Goal: Task Accomplishment & Management: Use online tool/utility

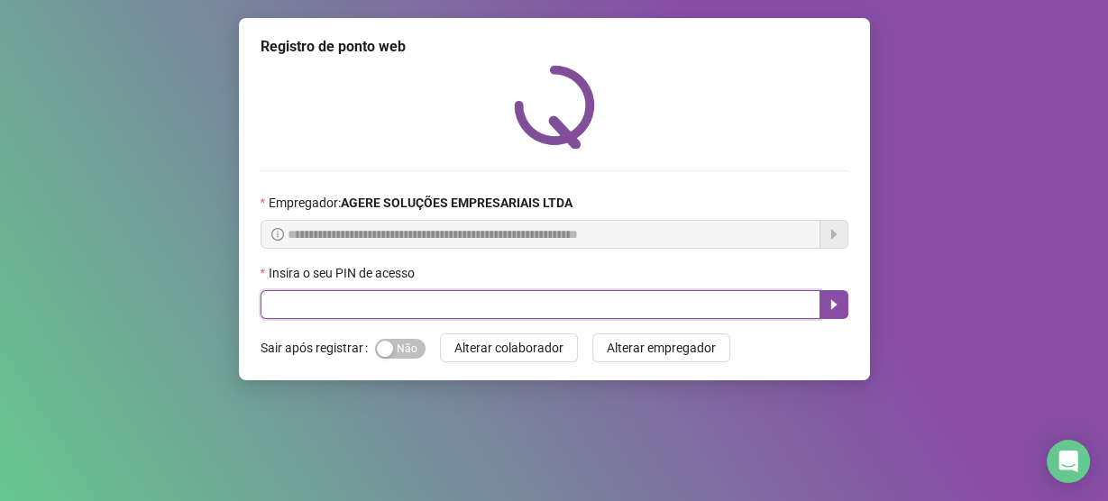
click at [526, 304] on input "text" at bounding box center [541, 304] width 560 height 29
drag, startPoint x: 434, startPoint y: 310, endPoint x: 442, endPoint y: 316, distance: 10.3
click at [442, 316] on input "text" at bounding box center [541, 304] width 560 height 29
type input "*****"
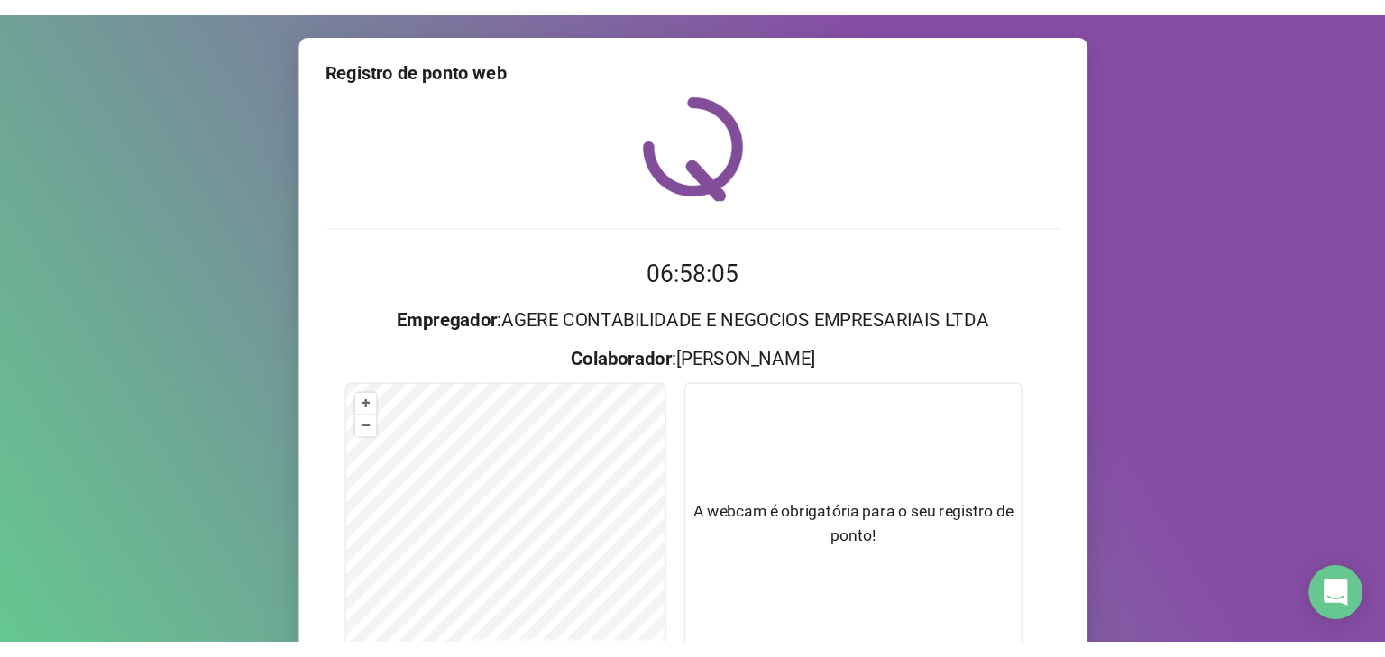
scroll to position [120, 0]
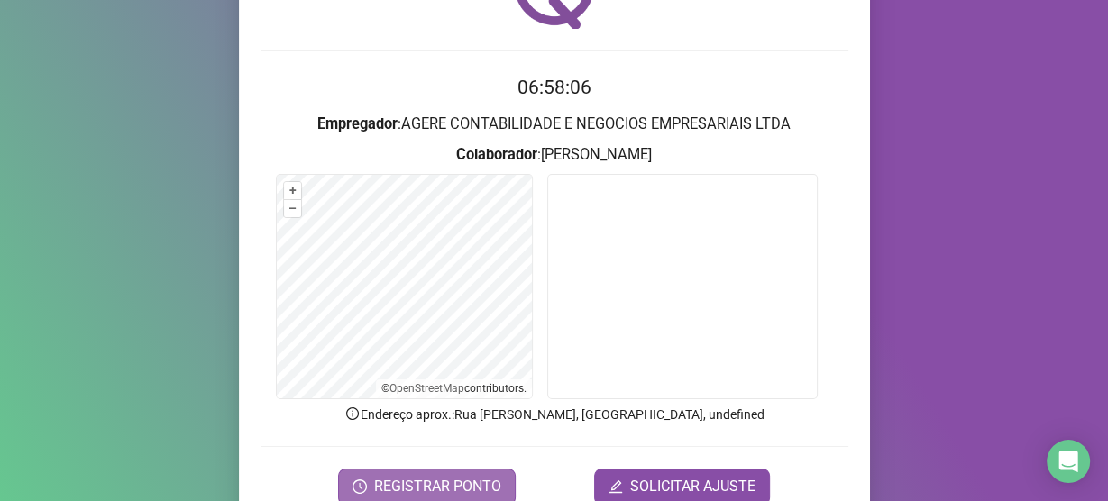
click at [438, 478] on span "REGISTRAR PONTO" at bounding box center [437, 487] width 127 height 22
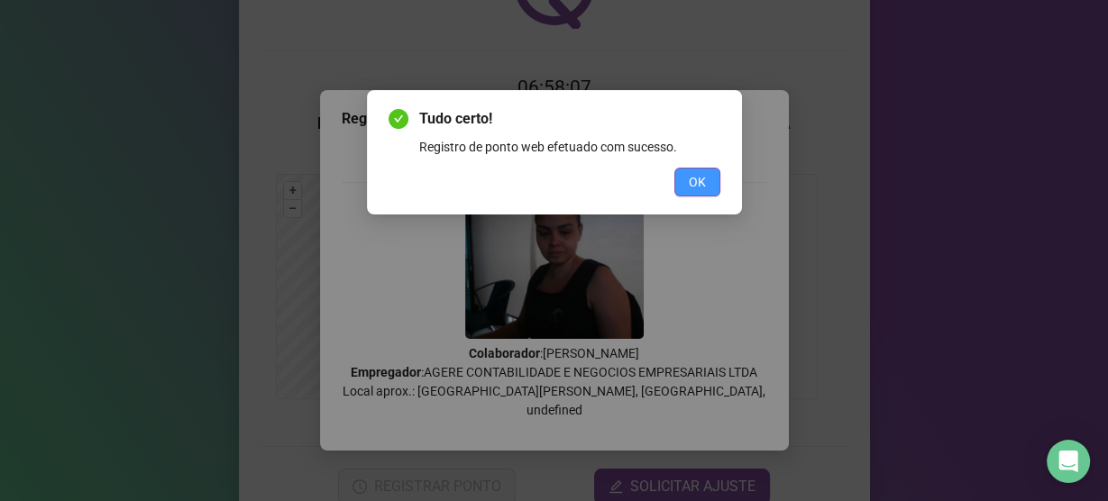
click at [711, 173] on button "OK" at bounding box center [697, 182] width 46 height 29
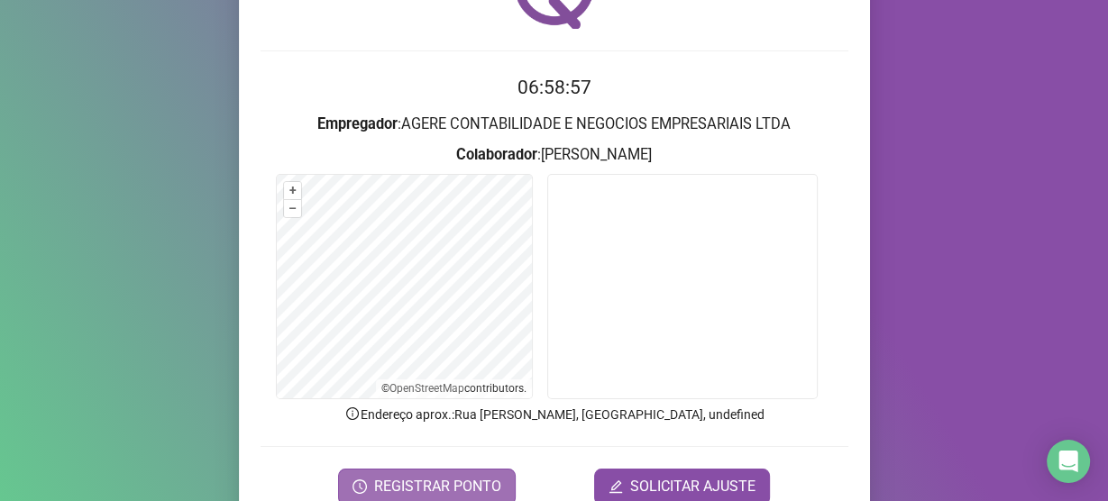
click at [404, 469] on button "REGISTRAR PONTO" at bounding box center [427, 487] width 178 height 36
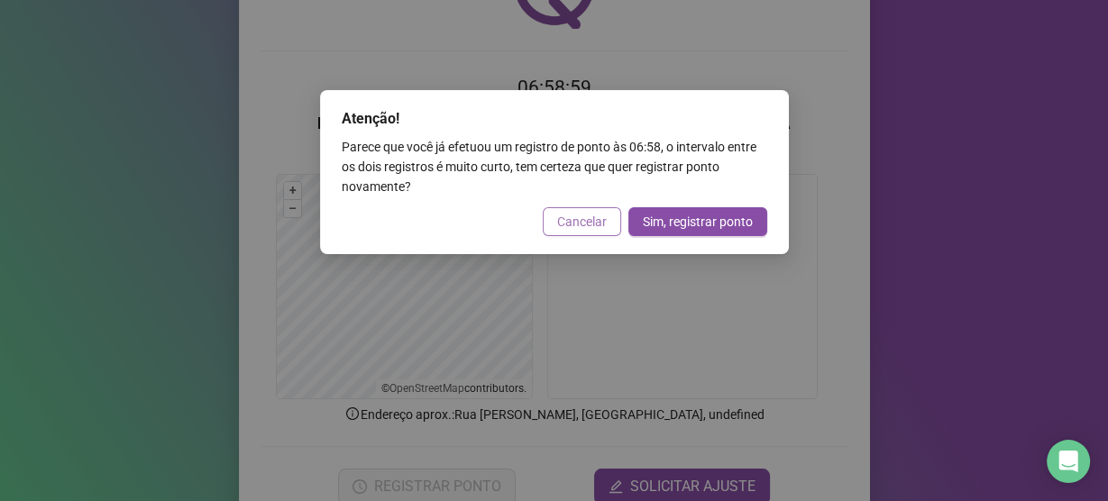
click at [572, 230] on span "Cancelar" at bounding box center [582, 222] width 50 height 20
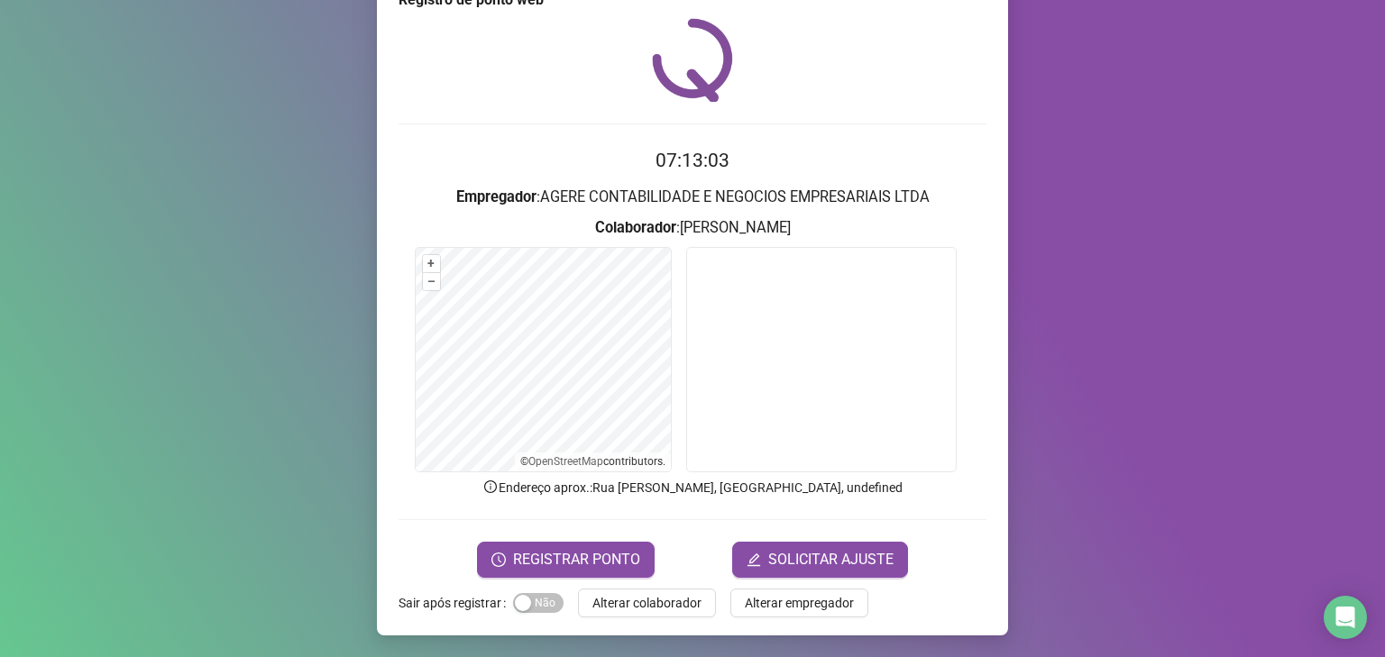
scroll to position [45, 0]
